Goal: Navigation & Orientation: Find specific page/section

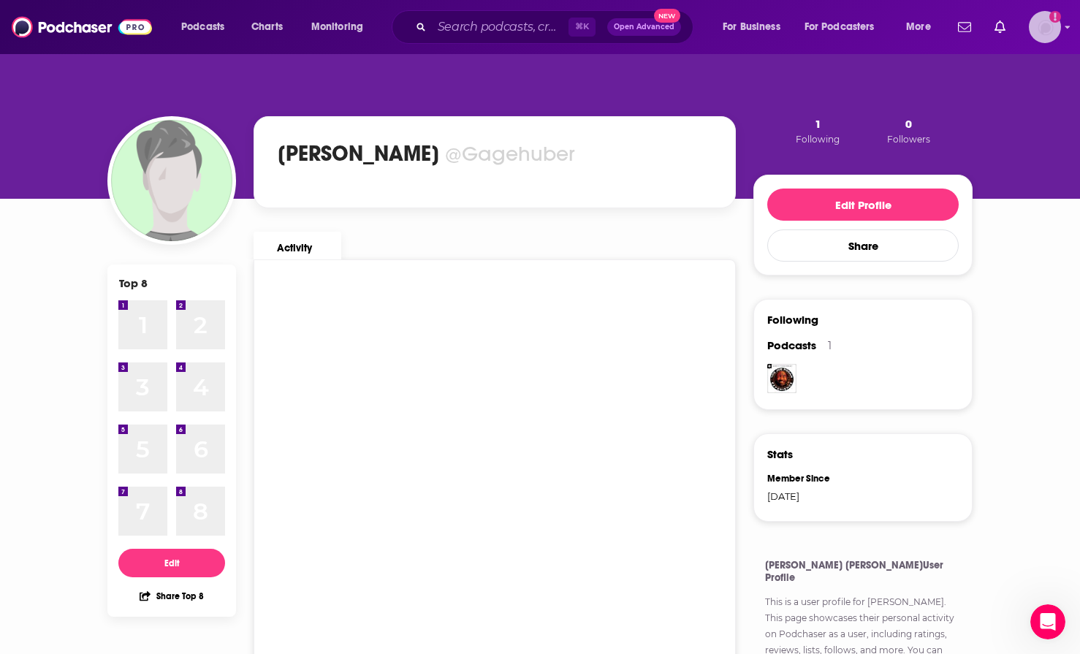
click at [1053, 31] on img "Logged in as Gagehuber" at bounding box center [1045, 27] width 32 height 32
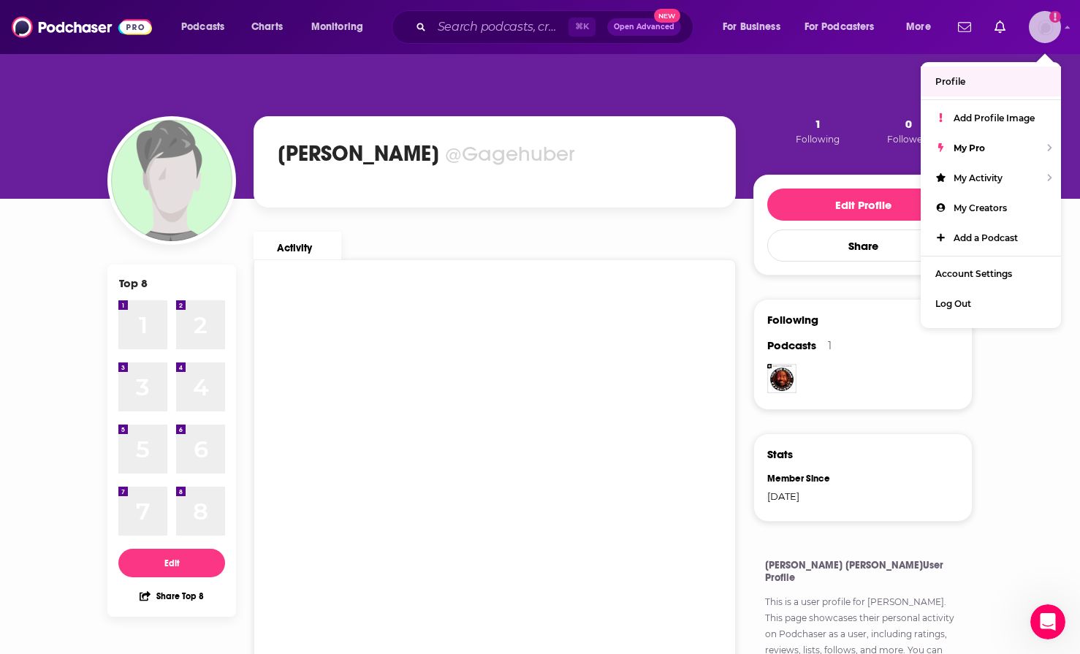
click at [948, 80] on span "Profile" at bounding box center [951, 81] width 30 height 11
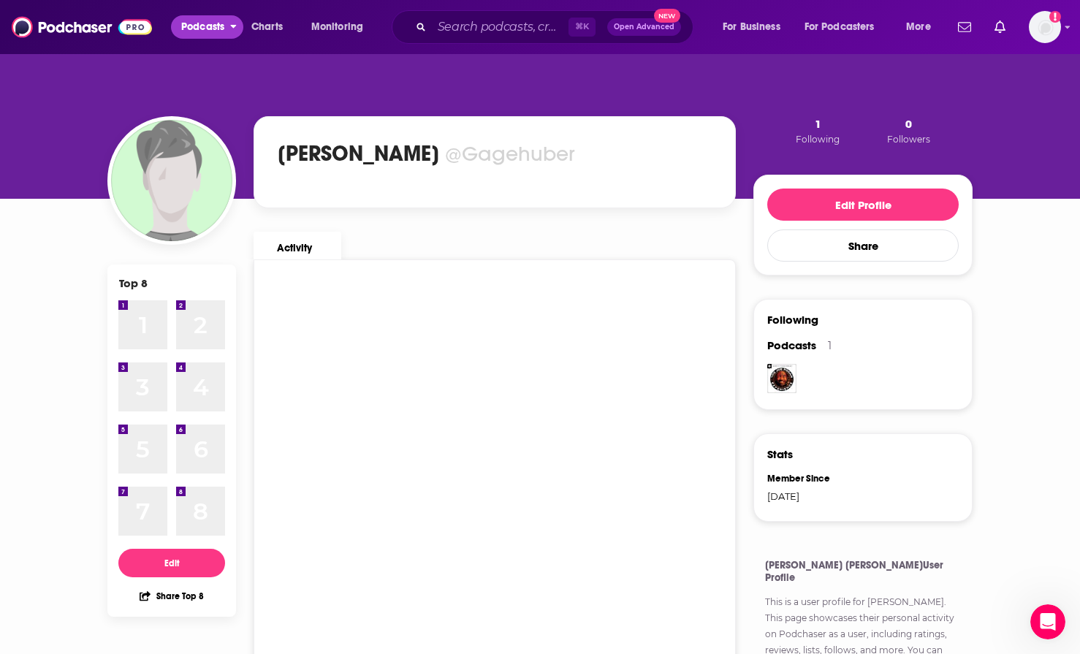
click at [205, 29] on span "Podcasts" at bounding box center [202, 27] width 43 height 20
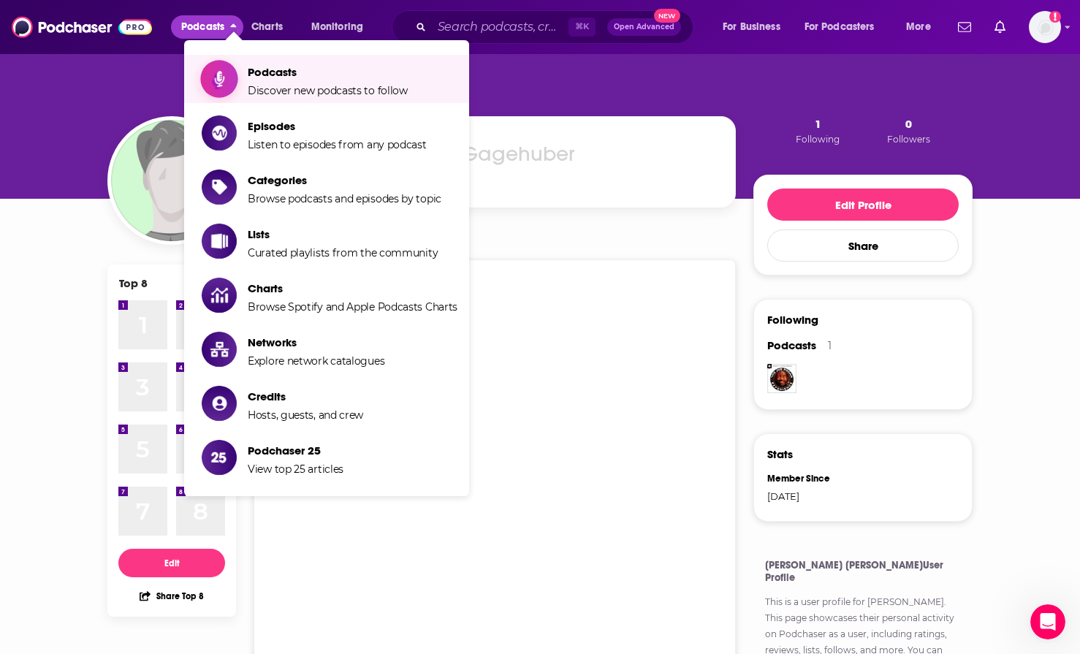
click at [281, 74] on span "Podcasts" at bounding box center [328, 72] width 160 height 14
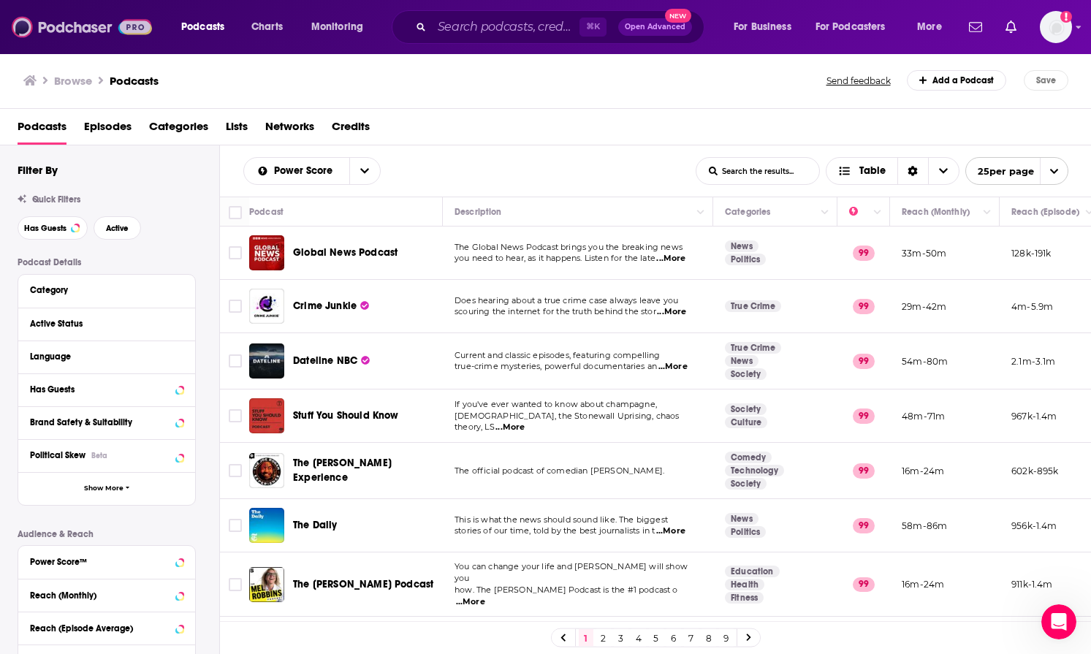
click at [61, 23] on img at bounding box center [82, 27] width 140 height 28
